Goal: Answer question/provide support: Share knowledge or assist other users

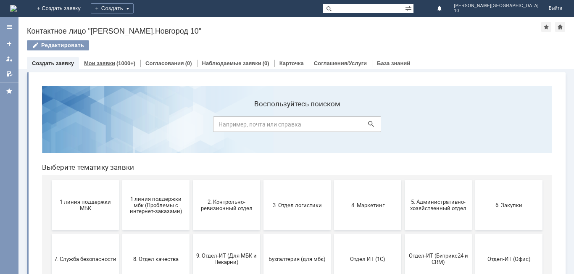
click at [113, 62] on div "Мои заявки (1000+)" at bounding box center [109, 63] width 51 height 5
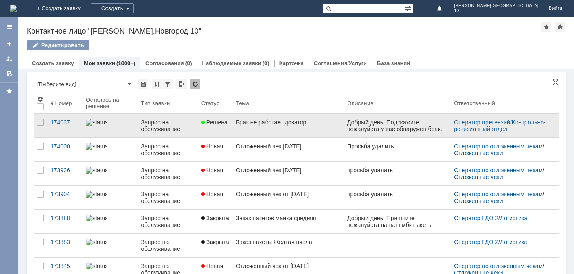
click at [254, 128] on link "Брак не работает дозатор." at bounding box center [287, 126] width 111 height 24
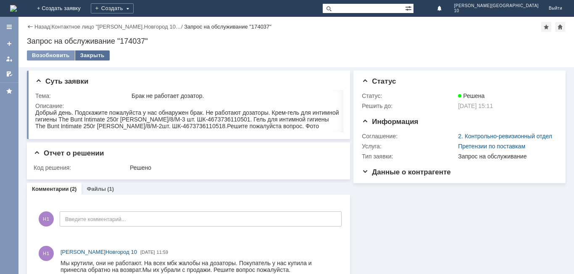
click at [90, 57] on div "Закрыть" at bounding box center [92, 55] width 34 height 10
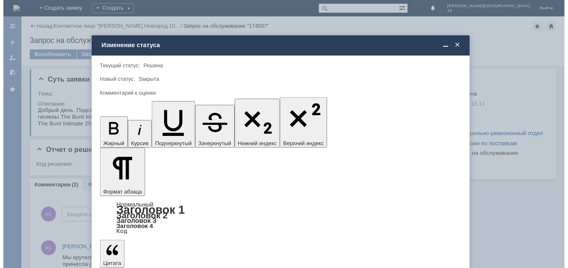
scroll to position [31, 0]
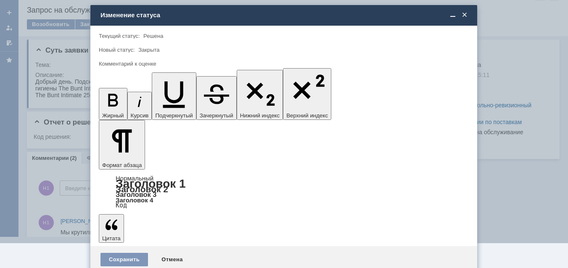
click at [127, 210] on span "2 - Низко" at bounding box center [283, 207] width 359 height 7
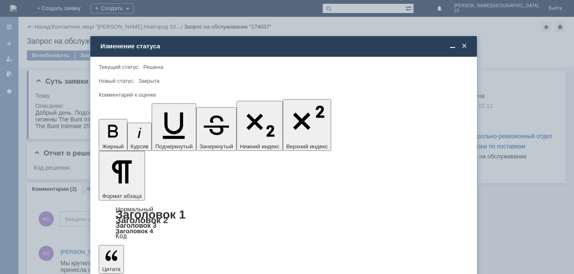
type input "2 - Низко"
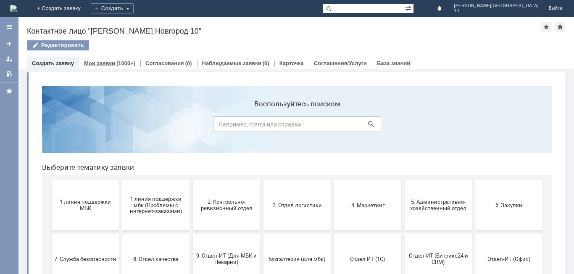
click at [107, 61] on link "Мои заявки" at bounding box center [99, 63] width 31 height 6
